Goal: Task Accomplishment & Management: Complete application form

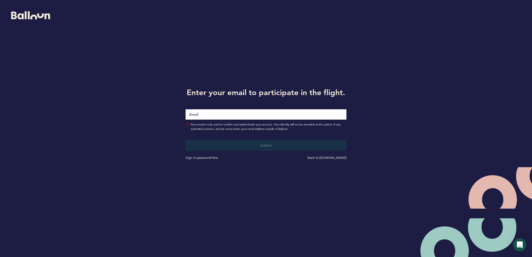
click at [276, 114] on input "Email" at bounding box center [266, 114] width 161 height 10
type input "[EMAIL_ADDRESS][DOMAIN_NAME]"
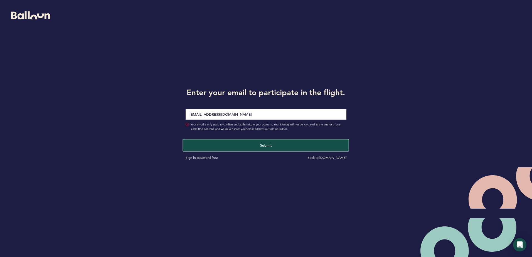
click at [256, 144] on button "Submit" at bounding box center [266, 144] width 166 height 11
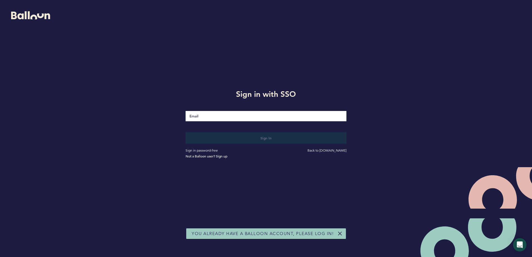
click at [254, 118] on input "Email" at bounding box center [266, 116] width 161 height 10
type input "[EMAIL_ADDRESS][DOMAIN_NAME]"
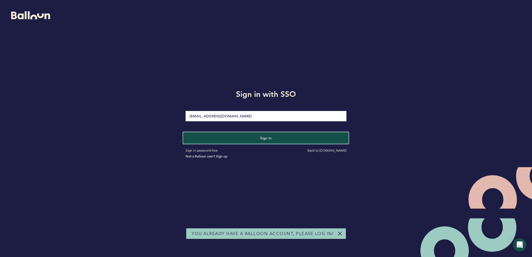
click at [240, 137] on button "Sign in" at bounding box center [266, 137] width 166 height 11
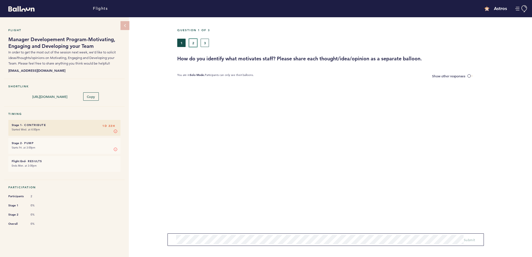
click at [196, 41] on button "2" at bounding box center [193, 43] width 8 height 8
click at [222, 42] on div "1 2 3" at bounding box center [307, 43] width 261 height 8
click at [269, 92] on section at bounding box center [354, 96] width 355 height 28
click at [208, 40] on button "3" at bounding box center [205, 43] width 8 height 8
click at [185, 44] on button "1" at bounding box center [181, 43] width 8 height 8
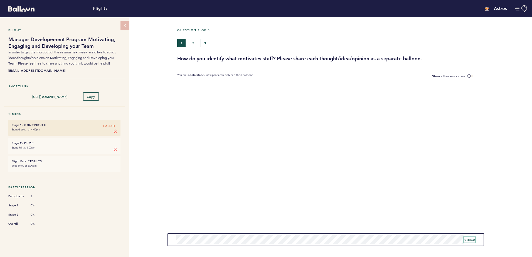
click at [471, 240] on span "Submit" at bounding box center [469, 240] width 11 height 4
click at [467, 238] on span "Submit" at bounding box center [469, 240] width 11 height 4
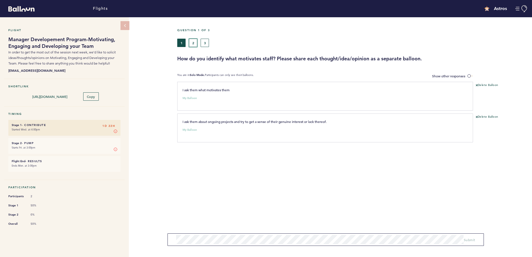
click at [195, 45] on button "2" at bounding box center [193, 43] width 8 height 8
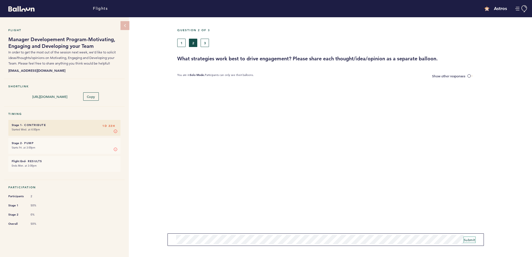
click at [470, 240] on span "Submit" at bounding box center [469, 240] width 11 height 4
click at [205, 43] on button "3" at bounding box center [205, 43] width 8 height 8
